Goal: Information Seeking & Learning: Learn about a topic

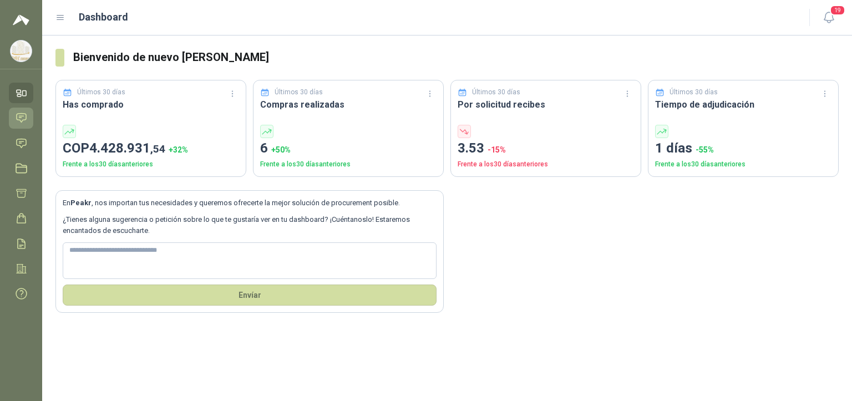
click at [24, 119] on icon at bounding box center [22, 118] width 12 height 12
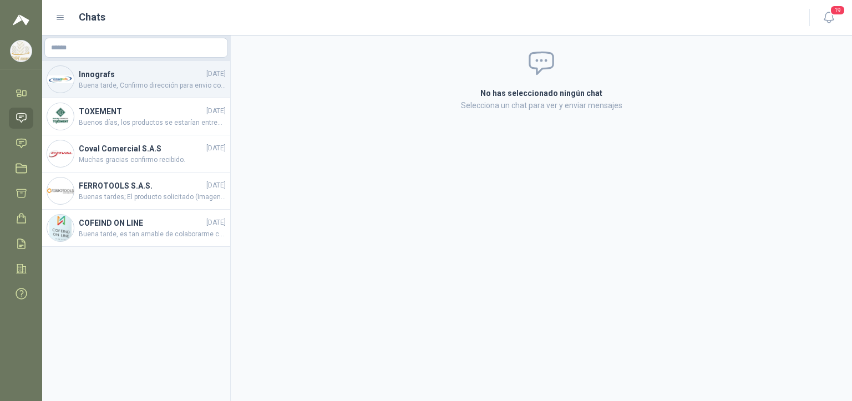
click at [153, 83] on span "Buena tarde, Confirmo dirección para envio correspondiente al pedido de las ban…" at bounding box center [152, 85] width 147 height 11
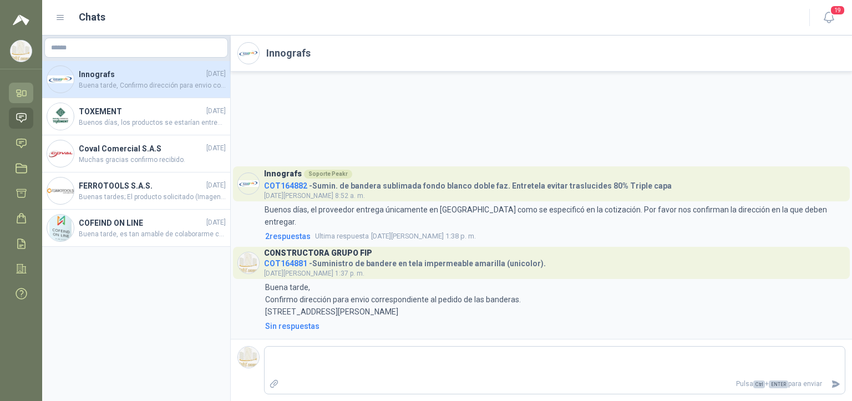
click at [18, 95] on icon at bounding box center [22, 93] width 12 height 12
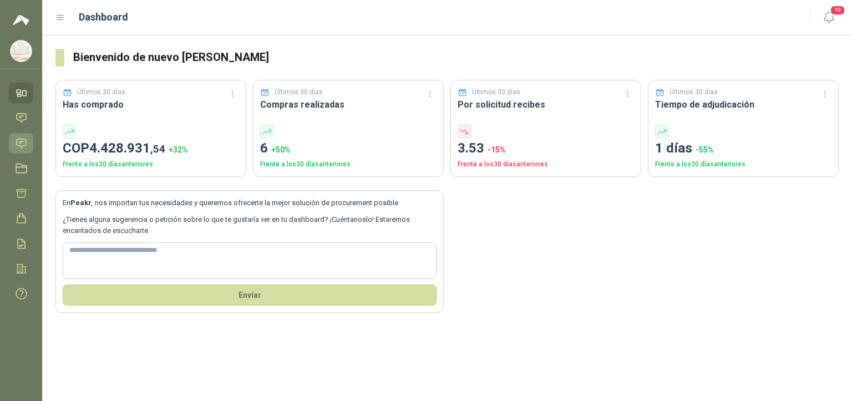
click at [20, 141] on icon at bounding box center [21, 143] width 9 height 9
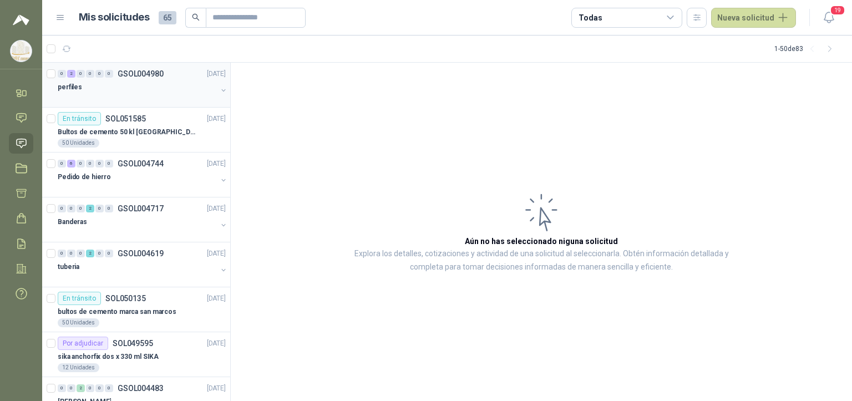
click at [135, 95] on div at bounding box center [137, 98] width 159 height 9
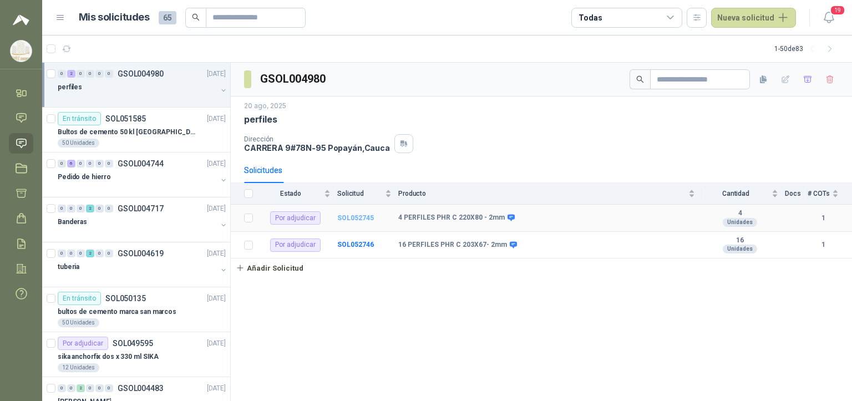
click at [359, 218] on b "SOL052745" at bounding box center [355, 218] width 37 height 8
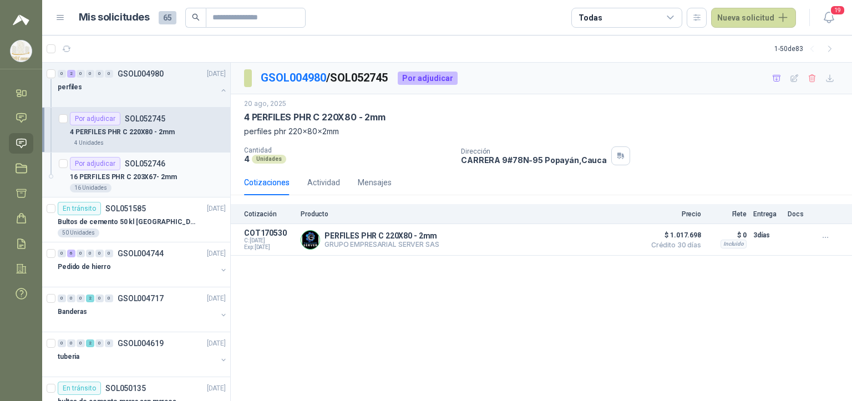
click at [142, 178] on p "16 PERFILES PHR C 203X67- 2mm" at bounding box center [123, 177] width 107 height 11
